Goal: Feedback & Contribution: Leave review/rating

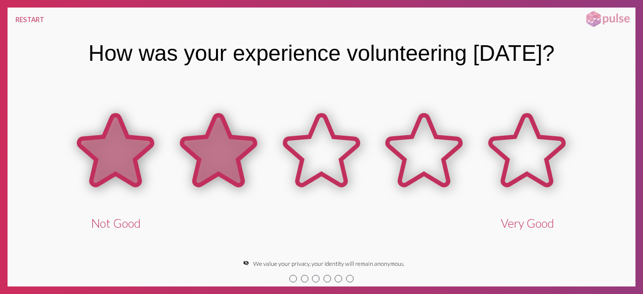
click at [211, 159] on icon at bounding box center [218, 150] width 73 height 70
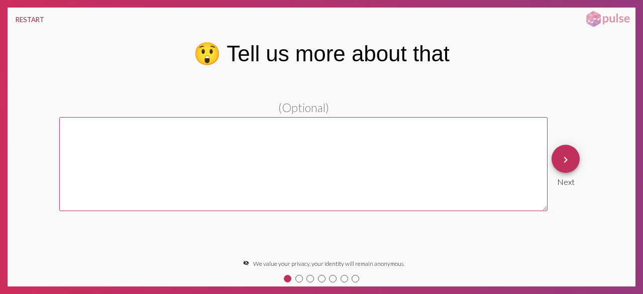
click at [46, 22] on button "RESTART" at bounding box center [30, 20] width 45 height 24
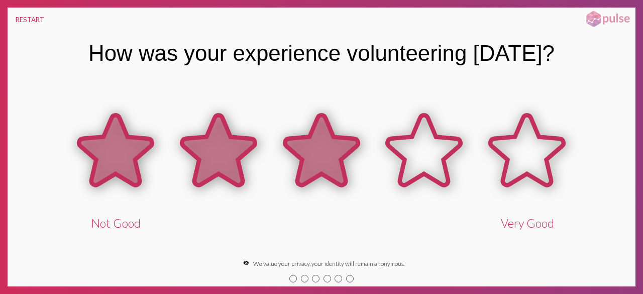
click at [342, 148] on icon at bounding box center [321, 150] width 73 height 70
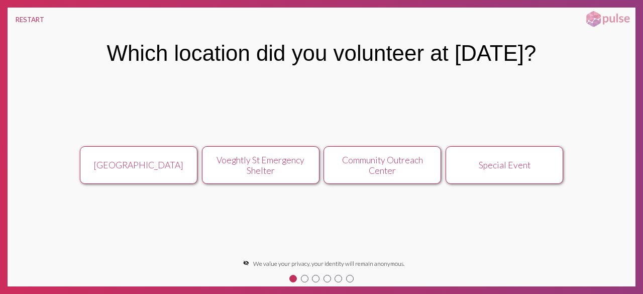
click at [162, 171] on button "[GEOGRAPHIC_DATA]" at bounding box center [139, 165] width 118 height 38
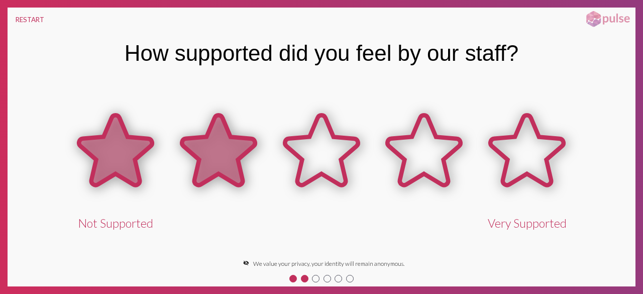
click at [222, 155] on icon at bounding box center [218, 150] width 73 height 70
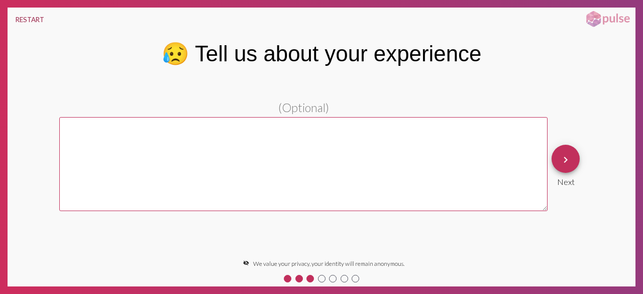
click at [42, 23] on button "RESTART" at bounding box center [30, 20] width 45 height 24
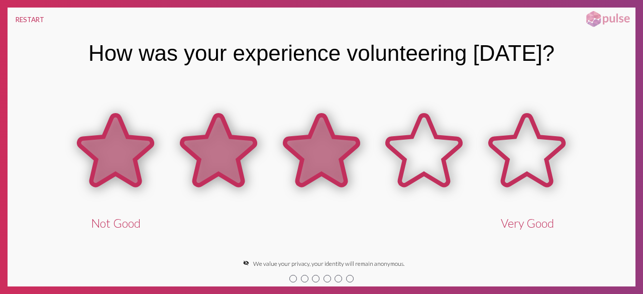
click at [353, 149] on icon at bounding box center [321, 150] width 73 height 70
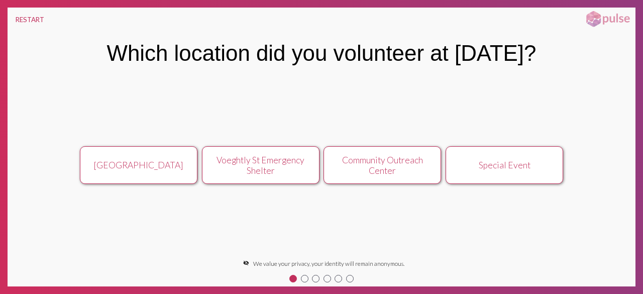
click at [362, 157] on div "Community Outreach Center" at bounding box center [382, 165] width 105 height 21
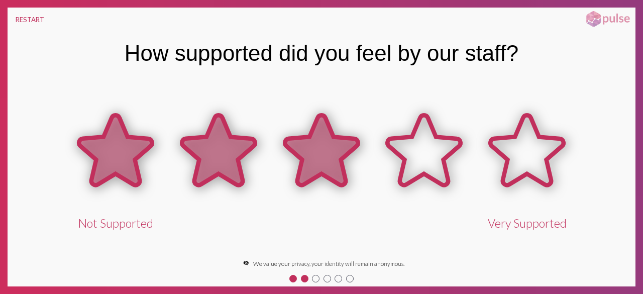
click at [332, 150] on icon at bounding box center [321, 150] width 73 height 70
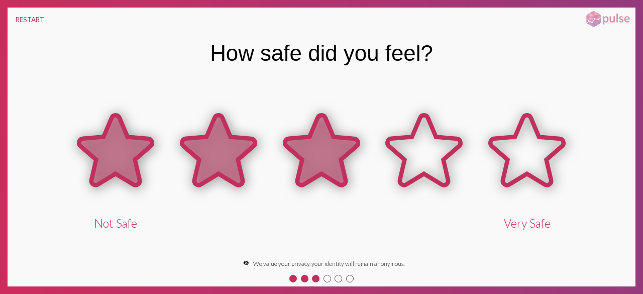
click at [326, 149] on icon at bounding box center [321, 150] width 73 height 70
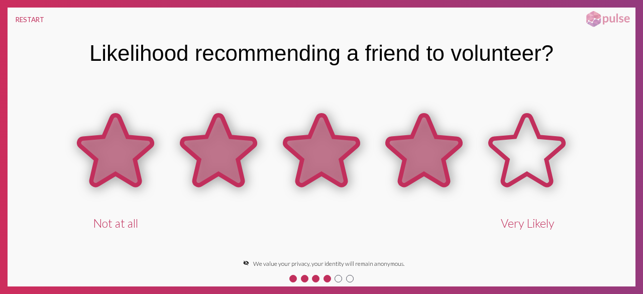
click at [412, 147] on icon at bounding box center [424, 150] width 73 height 70
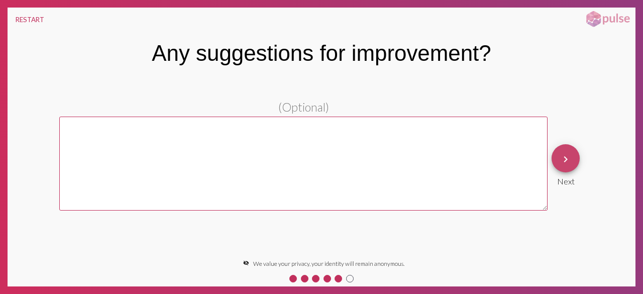
click at [570, 158] on mat-icon "keyboard_arrow_right" at bounding box center [566, 159] width 12 height 12
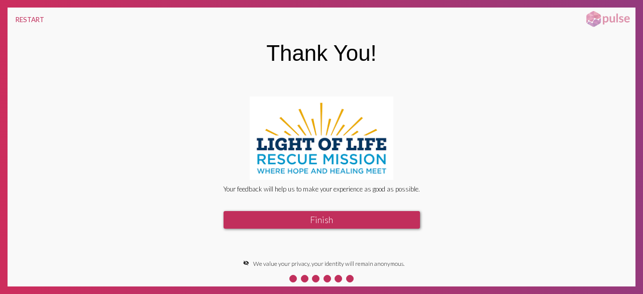
click at [331, 220] on button "Finish" at bounding box center [322, 220] width 197 height 18
